Goal: Information Seeking & Learning: Compare options

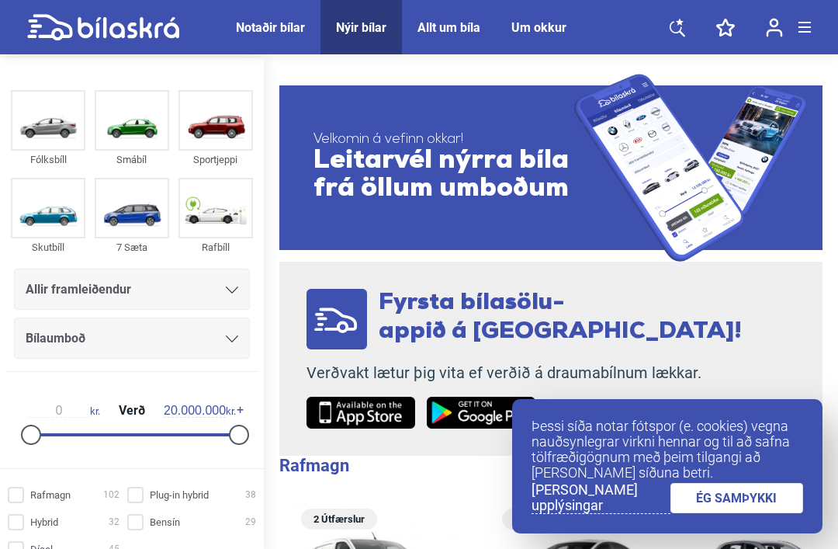
click at [265, 33] on div "Notaðir bílar" at bounding box center [270, 27] width 69 height 15
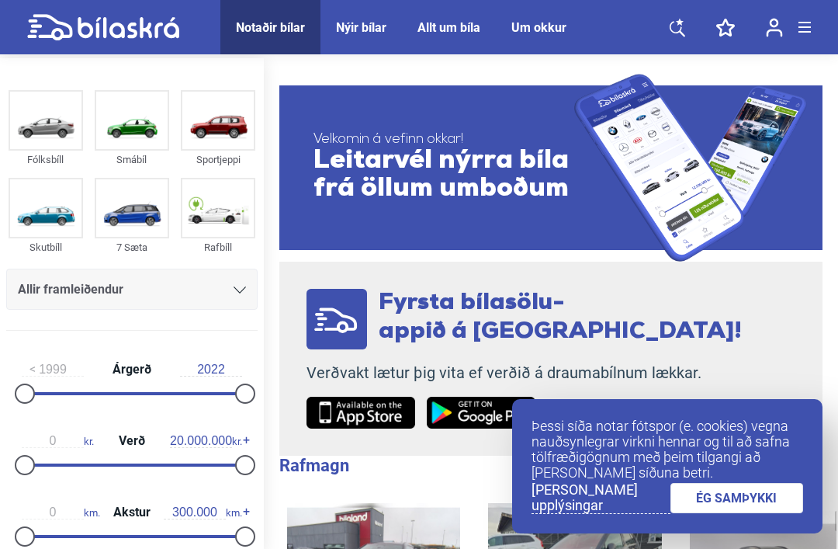
click at [154, 207] on img at bounding box center [131, 207] width 71 height 57
click at [122, 230] on img at bounding box center [131, 207] width 71 height 57
click at [143, 220] on img at bounding box center [131, 207] width 71 height 57
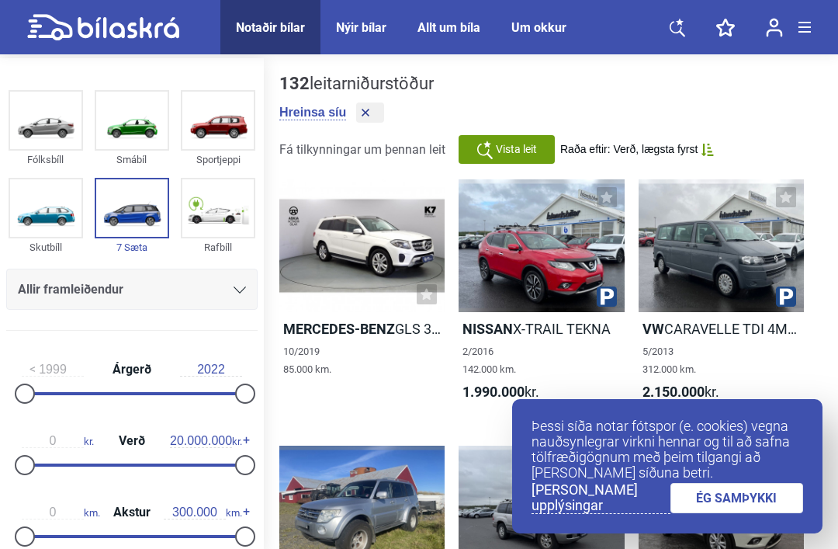
click at [768, 498] on link "ÉG SAMÞYKKI" at bounding box center [738, 498] width 134 height 30
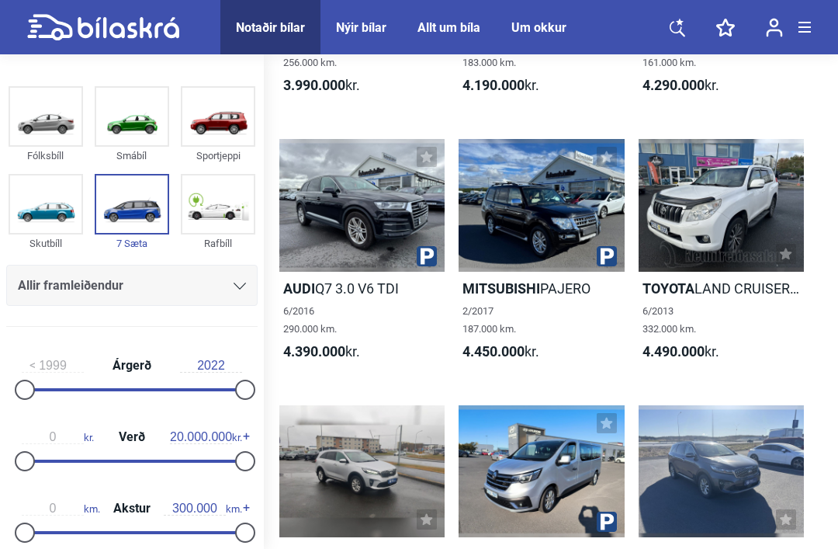
scroll to position [2416, 0]
